Goal: Information Seeking & Learning: Get advice/opinions

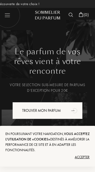
scroll to position [0, -22]
click at [68, 112] on div "Trouver mon parfum" at bounding box center [47, 110] width 70 height 17
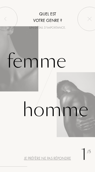
click at [78, 113] on div "Homme" at bounding box center [55, 110] width 66 height 28
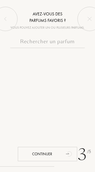
click at [51, 43] on input "text" at bounding box center [47, 43] width 74 height 11
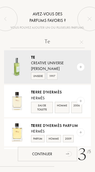
type input "Te"
click at [46, 89] on div "Te rre d'Hermès" at bounding box center [57, 92] width 53 height 6
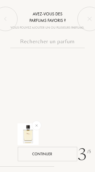
click at [63, 153] on div "Continuer" at bounding box center [48, 154] width 60 height 14
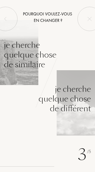
click at [38, 62] on div "Je cherche quelque chose de similaire" at bounding box center [30, 54] width 53 height 29
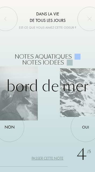
click at [11, 129] on div "Non" at bounding box center [10, 127] width 10 height 6
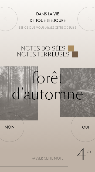
click at [85, 131] on div "Oui" at bounding box center [86, 128] width 30 height 30
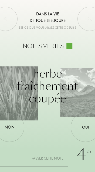
click at [86, 130] on div "Oui" at bounding box center [85, 128] width 7 height 6
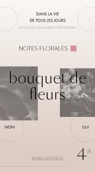
click at [86, 130] on div "Oui" at bounding box center [85, 128] width 7 height 6
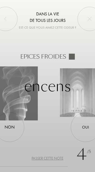
click at [84, 130] on div "Oui" at bounding box center [85, 128] width 7 height 6
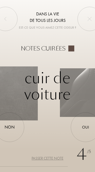
click at [13, 128] on div "Non" at bounding box center [10, 127] width 10 height 6
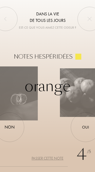
click at [87, 128] on div "Oui" at bounding box center [85, 128] width 7 height 6
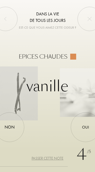
click at [87, 130] on div "Oui" at bounding box center [85, 128] width 7 height 6
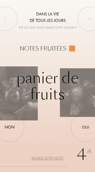
click at [87, 128] on div "Oui" at bounding box center [85, 128] width 7 height 6
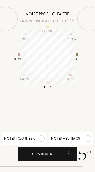
scroll to position [55, 55]
click at [49, 156] on div "Continuer" at bounding box center [48, 154] width 60 height 14
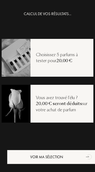
click at [81, 159] on div "Voir ma sélection" at bounding box center [52, 157] width 90 height 14
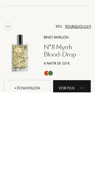
scroll to position [0, 29]
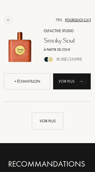
click at [48, 125] on div "Voir plus" at bounding box center [48, 121] width 32 height 17
